Goal: Find specific page/section: Find specific page/section

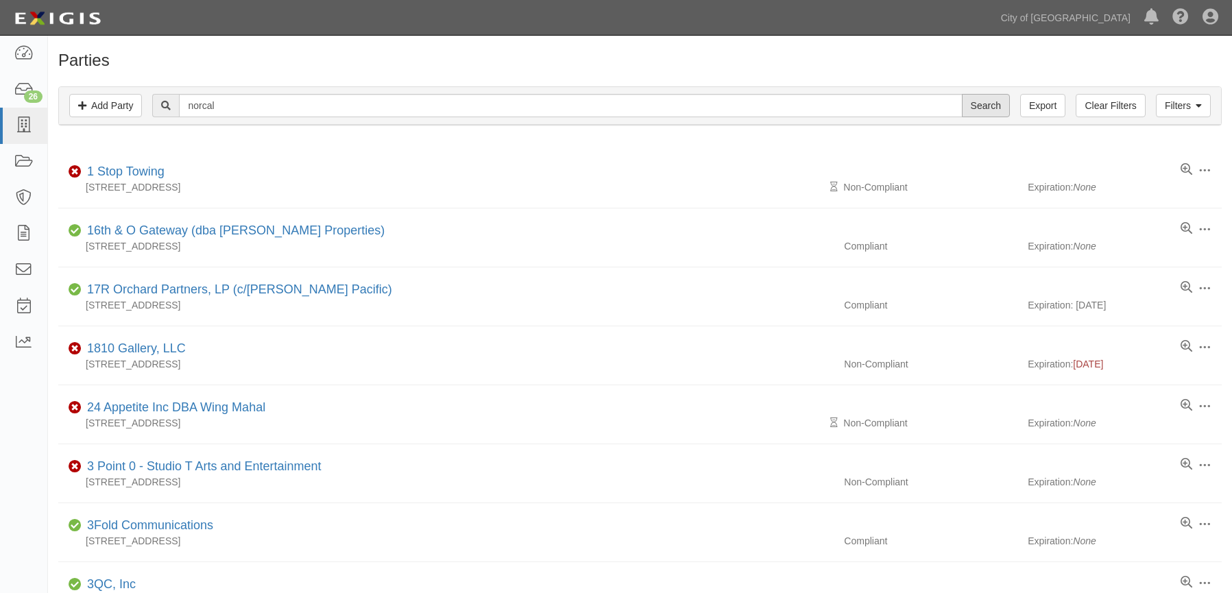
type input "norcal"
click at [988, 106] on input "Search" at bounding box center [986, 105] width 48 height 23
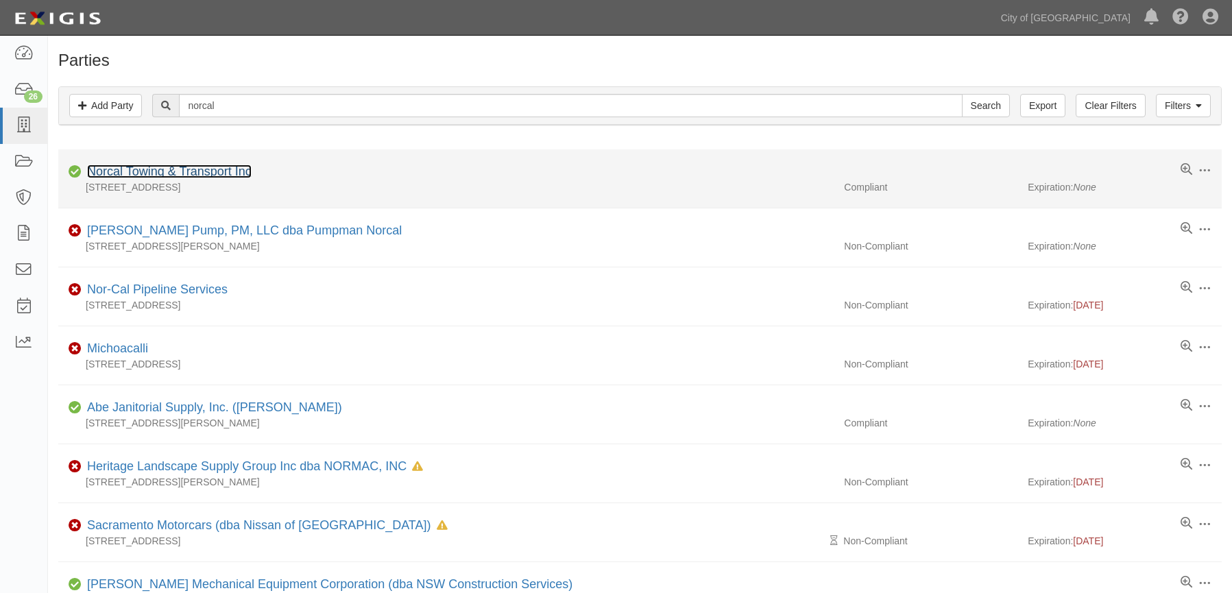
click at [229, 173] on link "Norcal Towing & Transport Inc" at bounding box center [169, 172] width 165 height 14
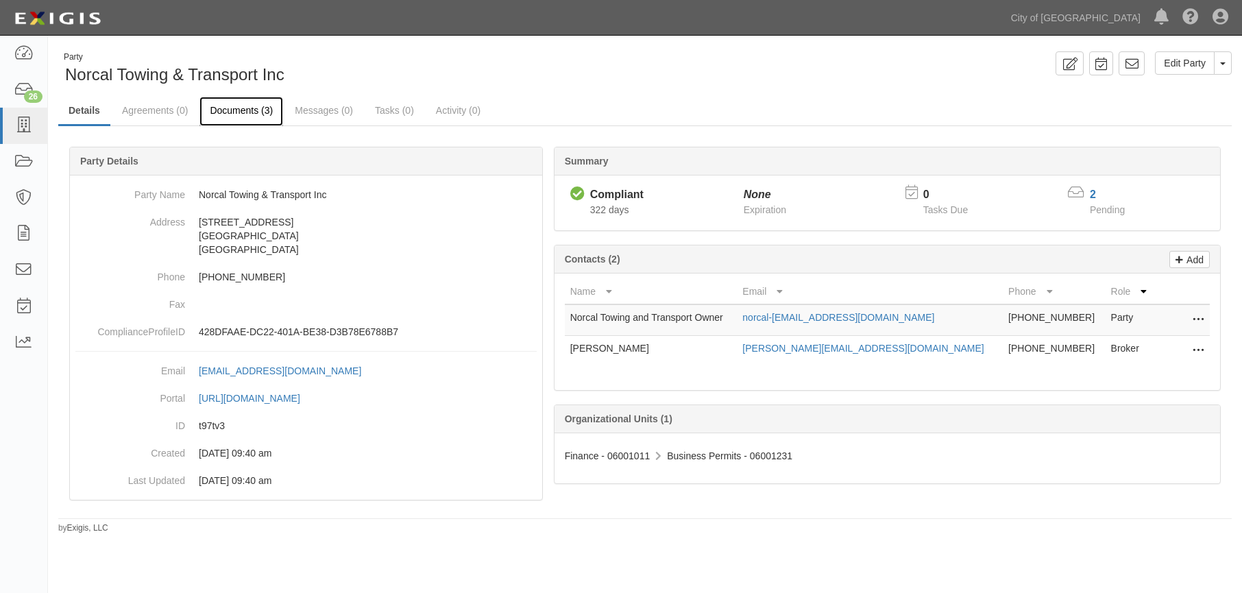
click at [239, 115] on link "Documents (3)" at bounding box center [242, 111] width 84 height 29
